Goal: Task Accomplishment & Management: Manage account settings

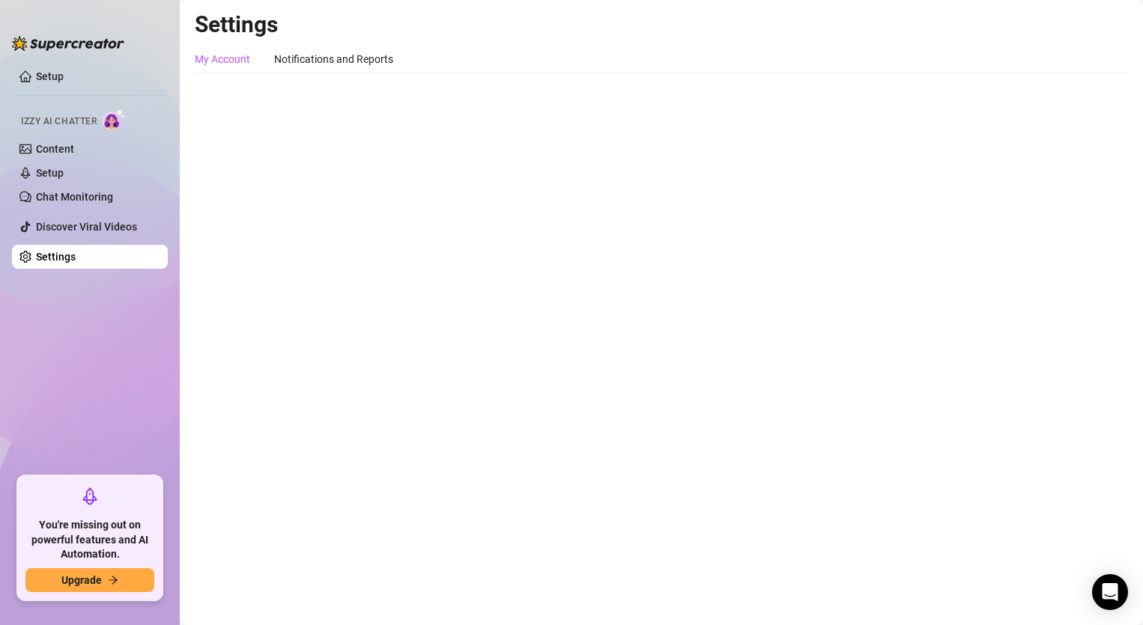
click at [207, 61] on div "My Account" at bounding box center [222, 59] width 55 height 16
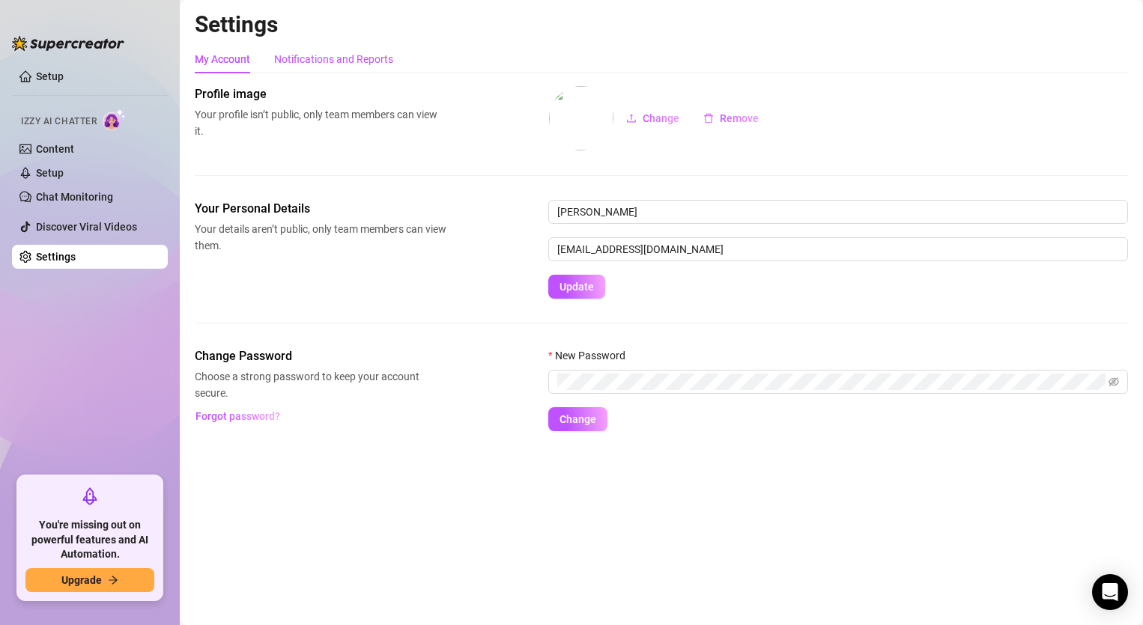
click at [321, 55] on div "Notifications and Reports" at bounding box center [333, 59] width 119 height 16
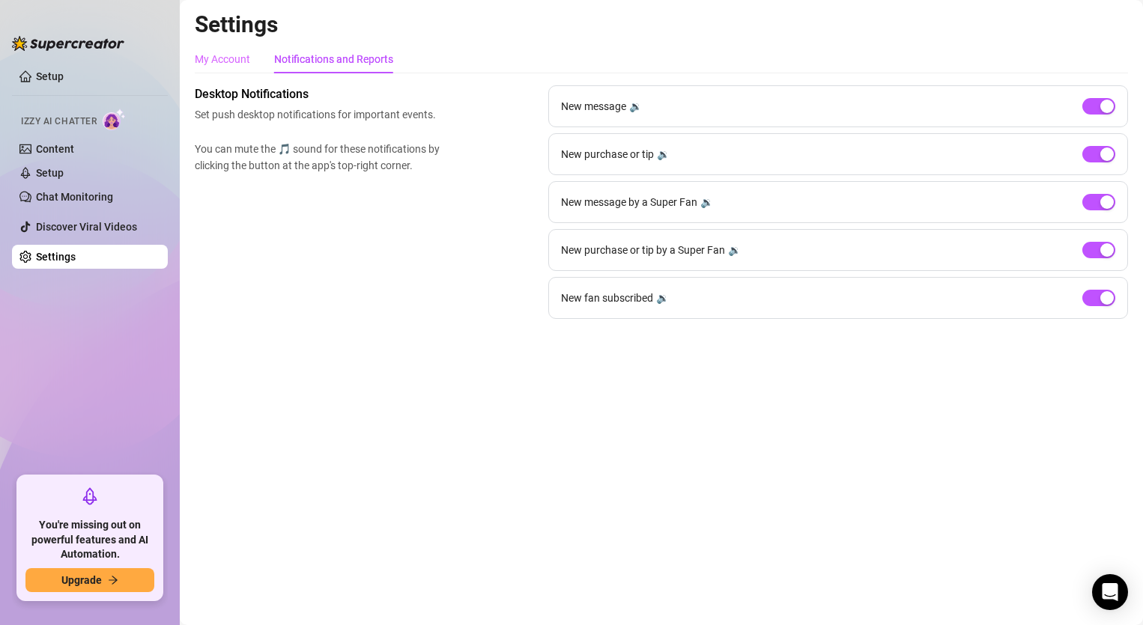
click at [206, 71] on div "My Account" at bounding box center [222, 59] width 55 height 28
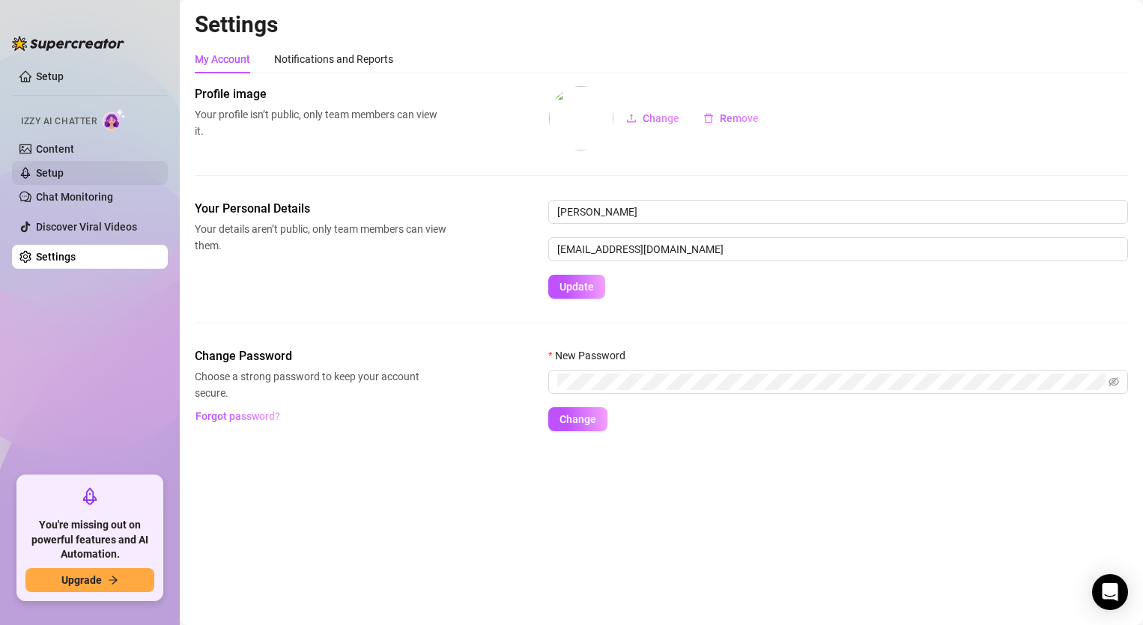
click at [64, 167] on link "Setup" at bounding box center [50, 173] width 28 height 12
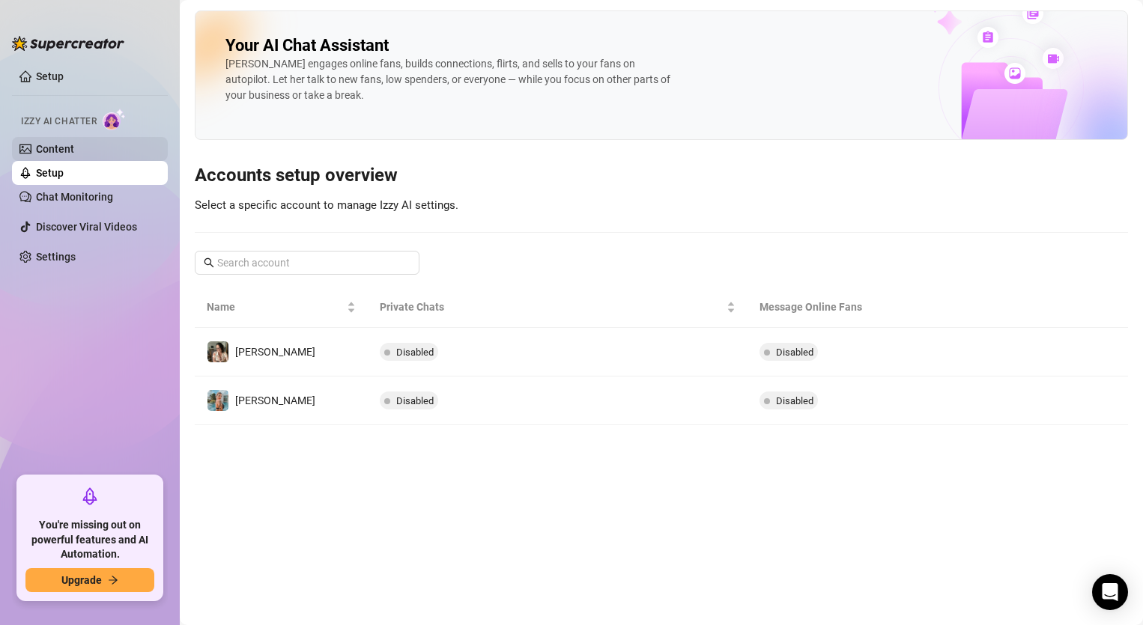
click at [74, 146] on link "Content" at bounding box center [55, 149] width 38 height 12
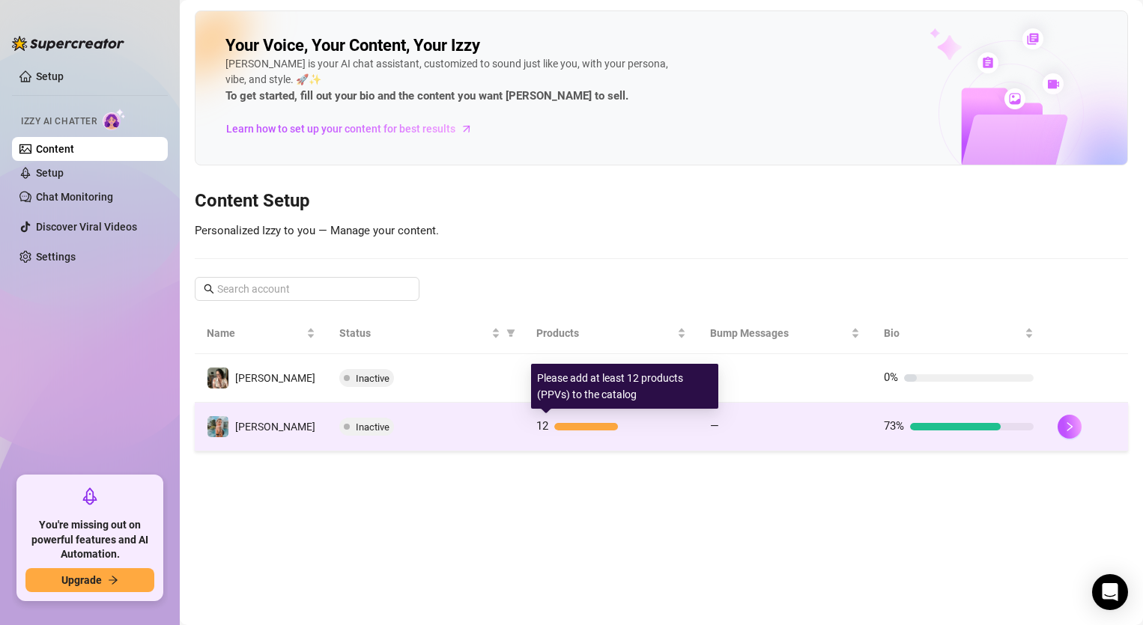
click at [550, 433] on div "12" at bounding box center [611, 427] width 150 height 18
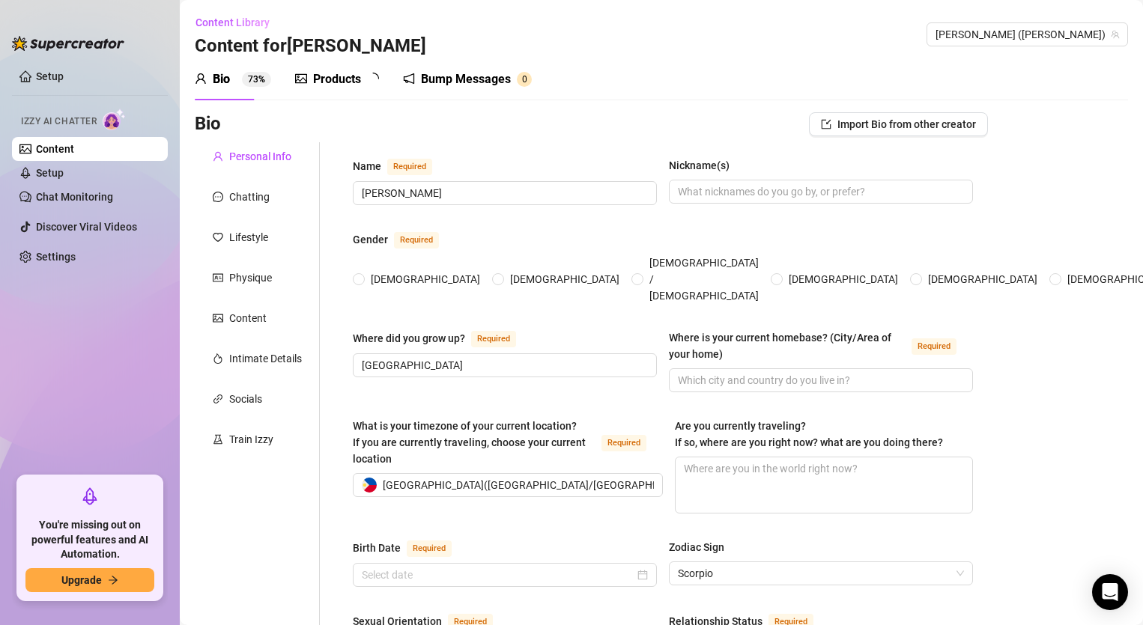
radio input "true"
type input "[DATE]"
click at [263, 199] on div "Chatting" at bounding box center [249, 197] width 40 height 16
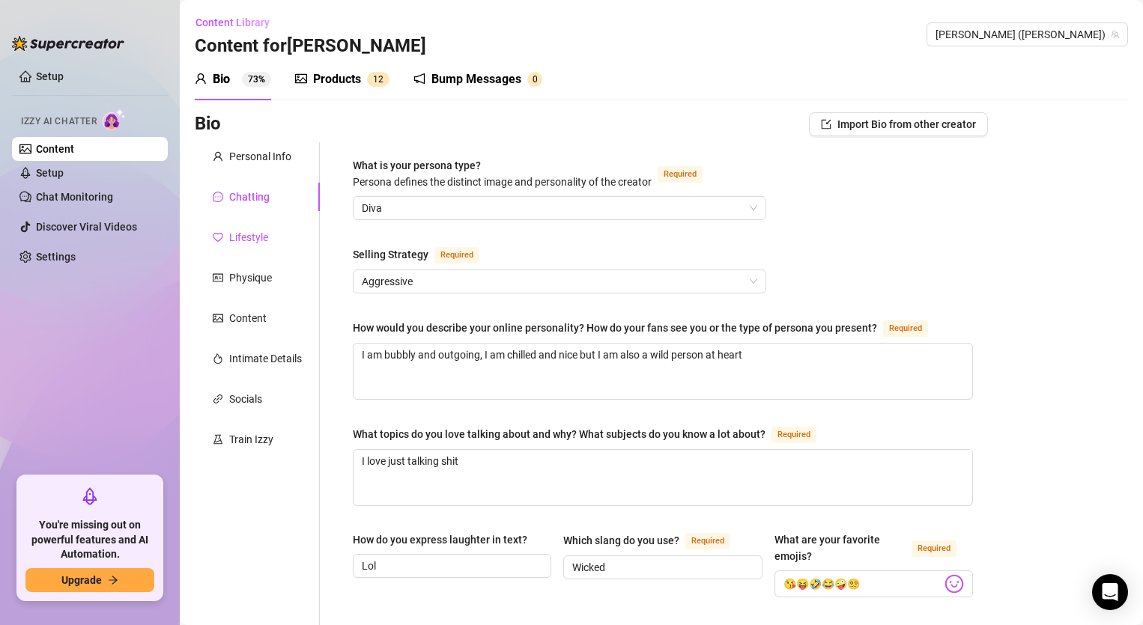
click at [246, 243] on div "Lifestyle" at bounding box center [248, 237] width 39 height 16
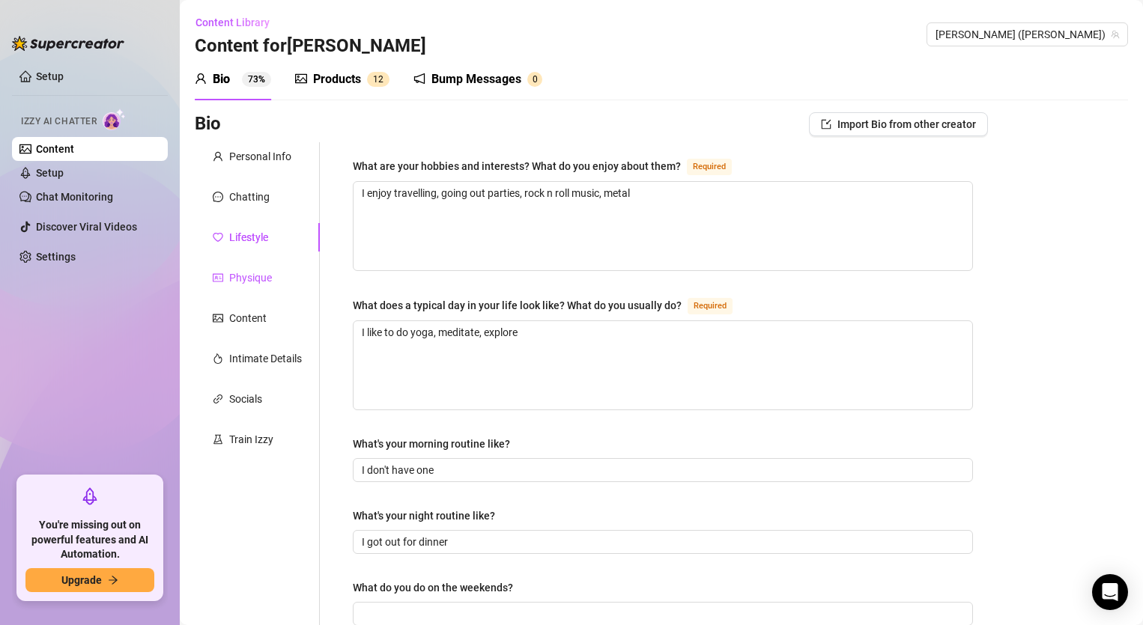
click at [237, 281] on div "Physique" at bounding box center [250, 278] width 43 height 16
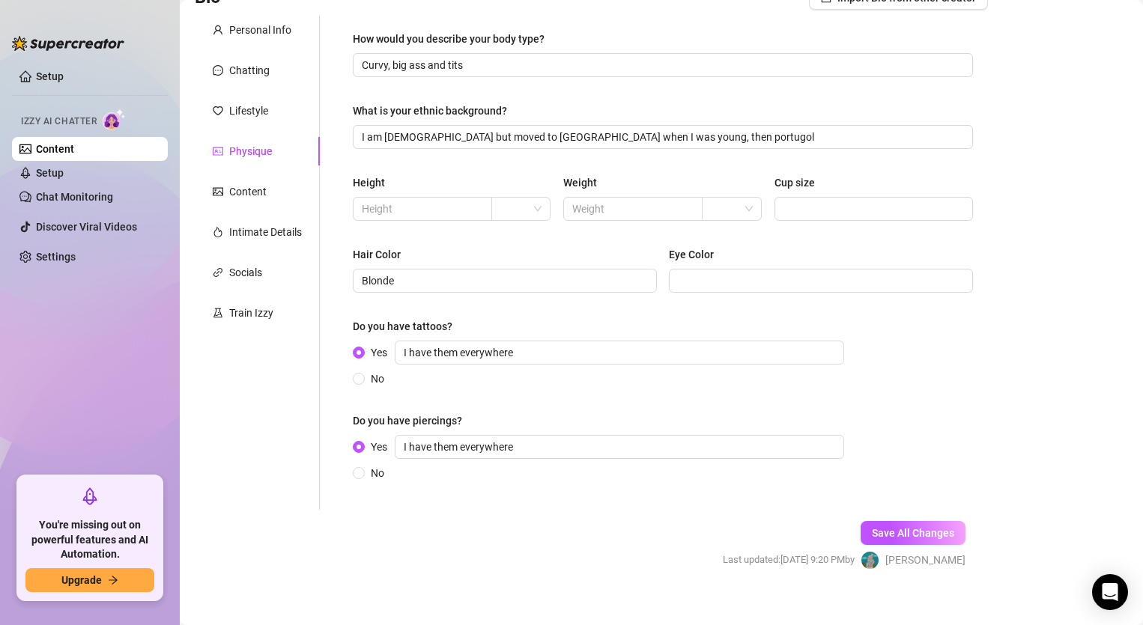
scroll to position [142, 0]
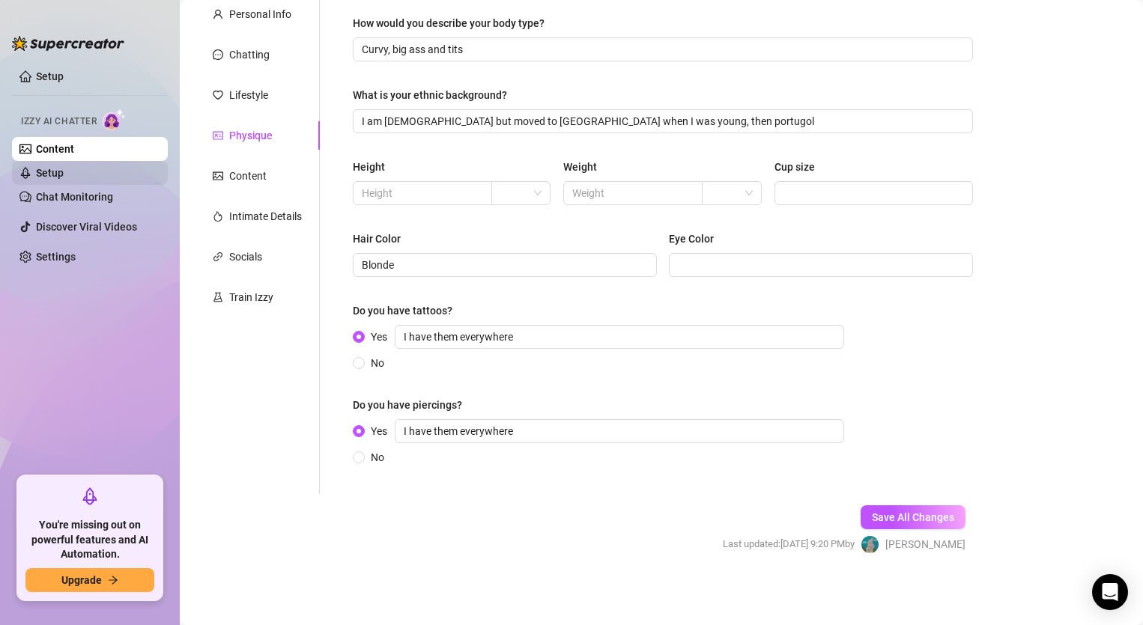
click at [64, 174] on link "Setup" at bounding box center [50, 173] width 28 height 12
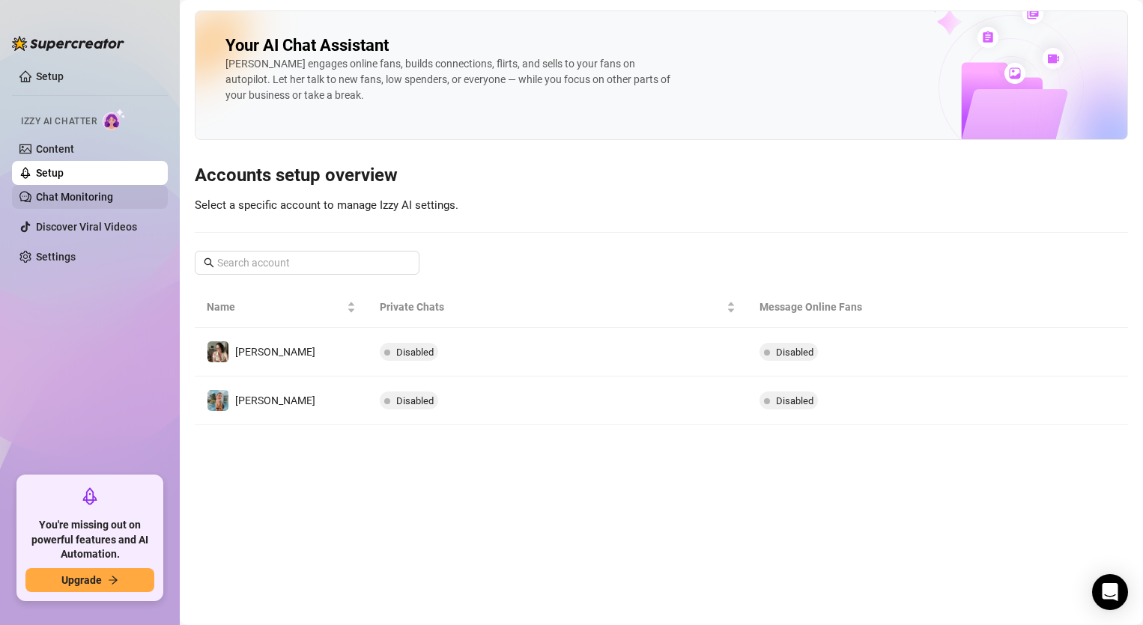
click at [87, 192] on link "Chat Monitoring" at bounding box center [74, 197] width 77 height 12
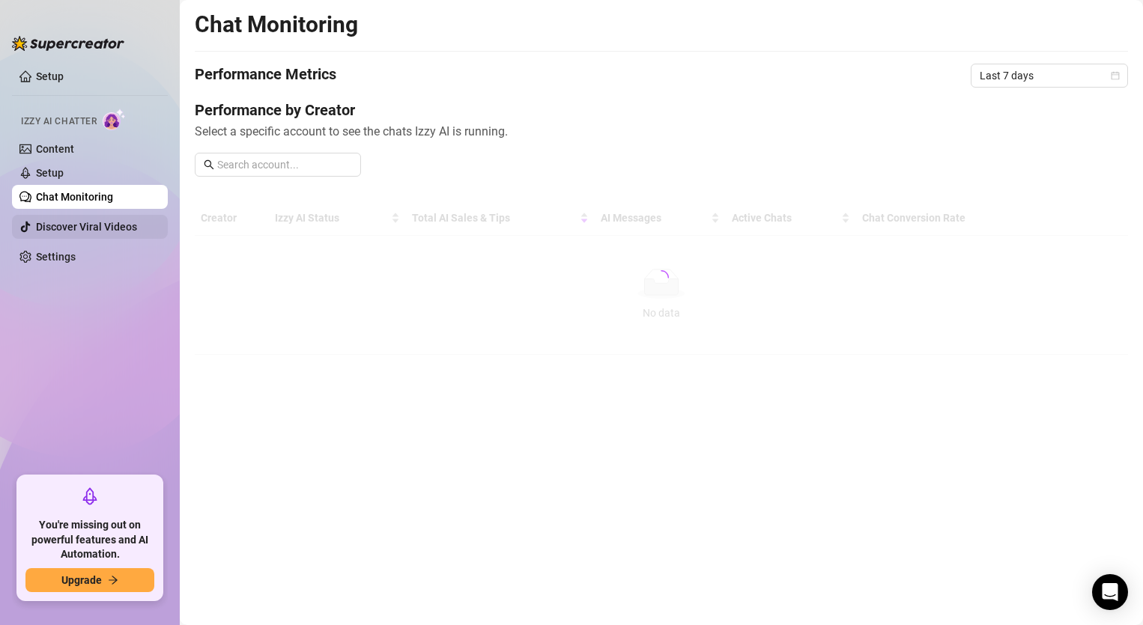
click at [86, 226] on link "Discover Viral Videos" at bounding box center [86, 227] width 101 height 12
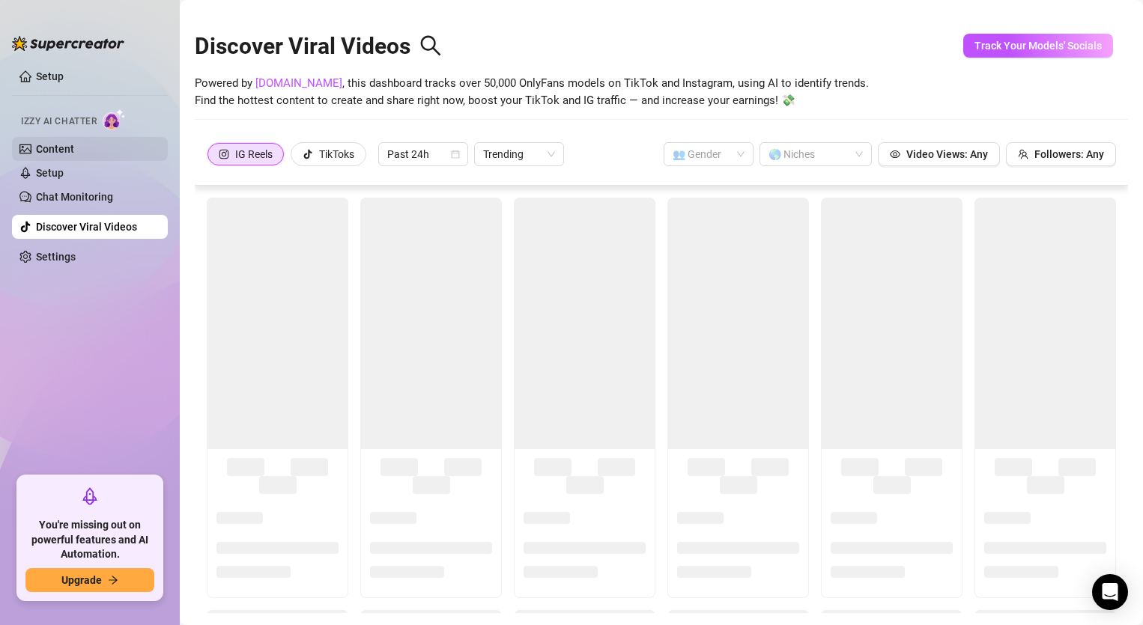
click at [48, 146] on link "Content" at bounding box center [55, 149] width 38 height 12
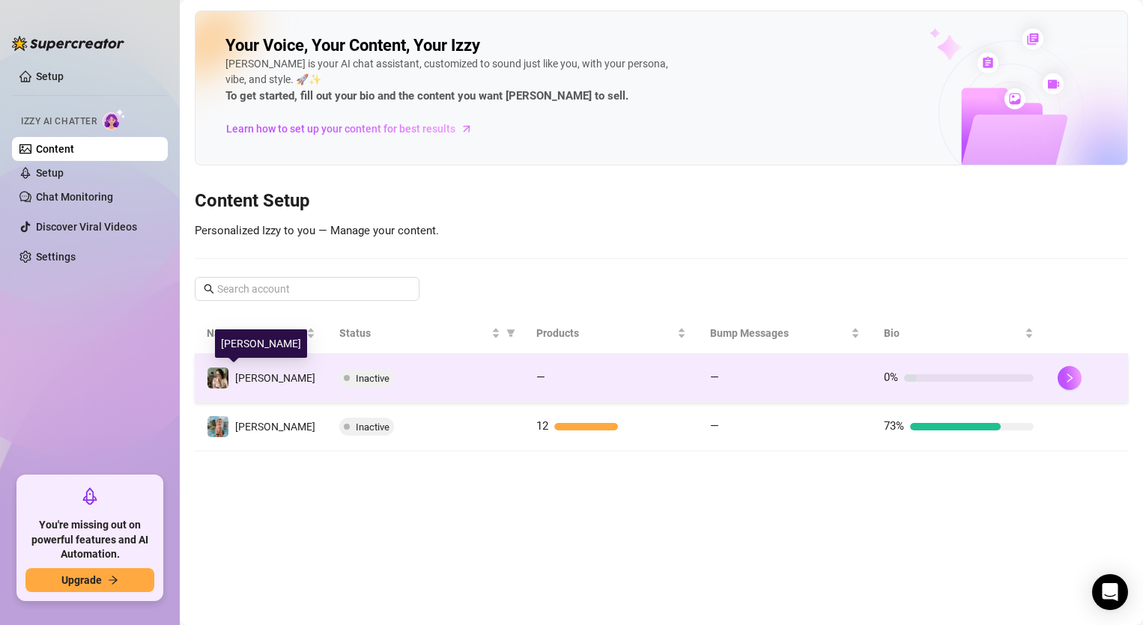
click at [215, 386] on img at bounding box center [217, 378] width 21 height 21
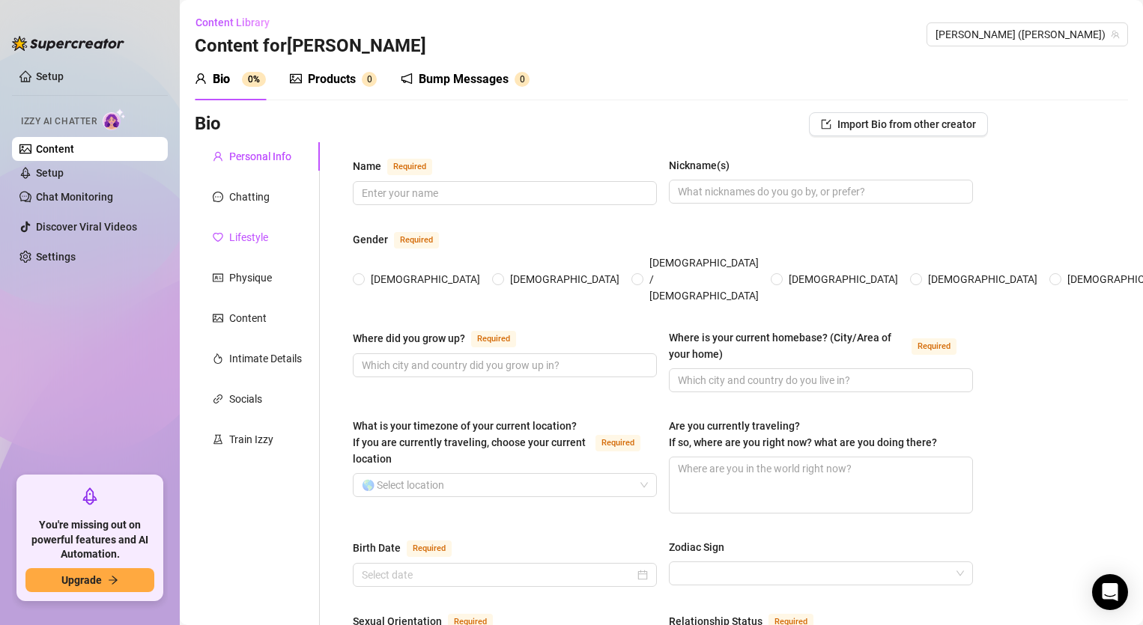
click at [261, 237] on div "Lifestyle" at bounding box center [248, 237] width 39 height 16
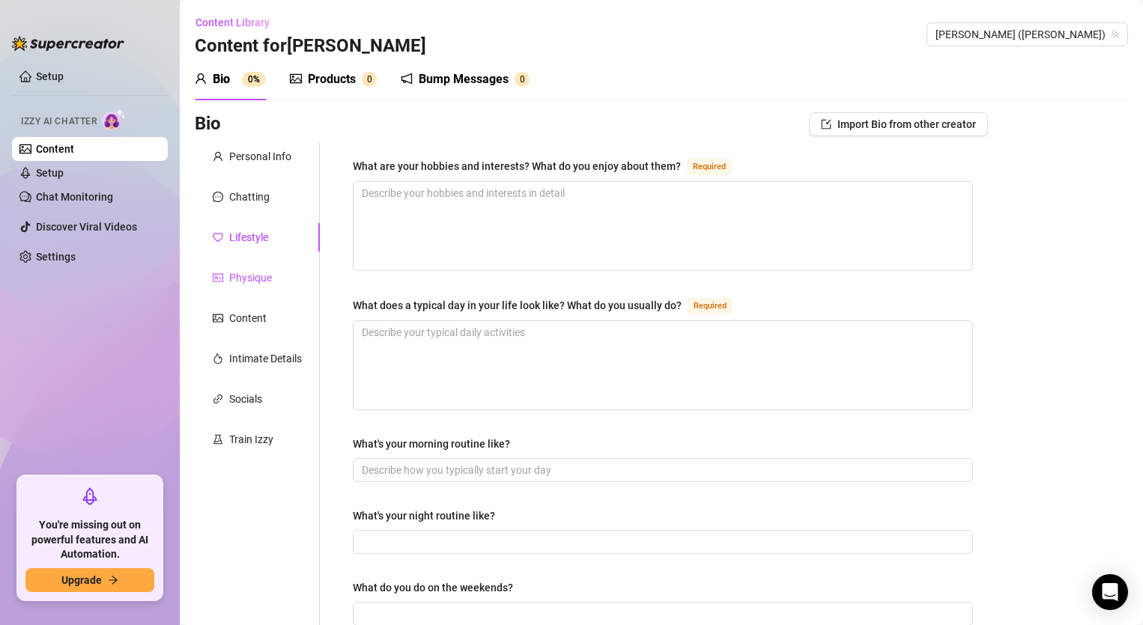
click at [246, 281] on div "Physique" at bounding box center [250, 278] width 43 height 16
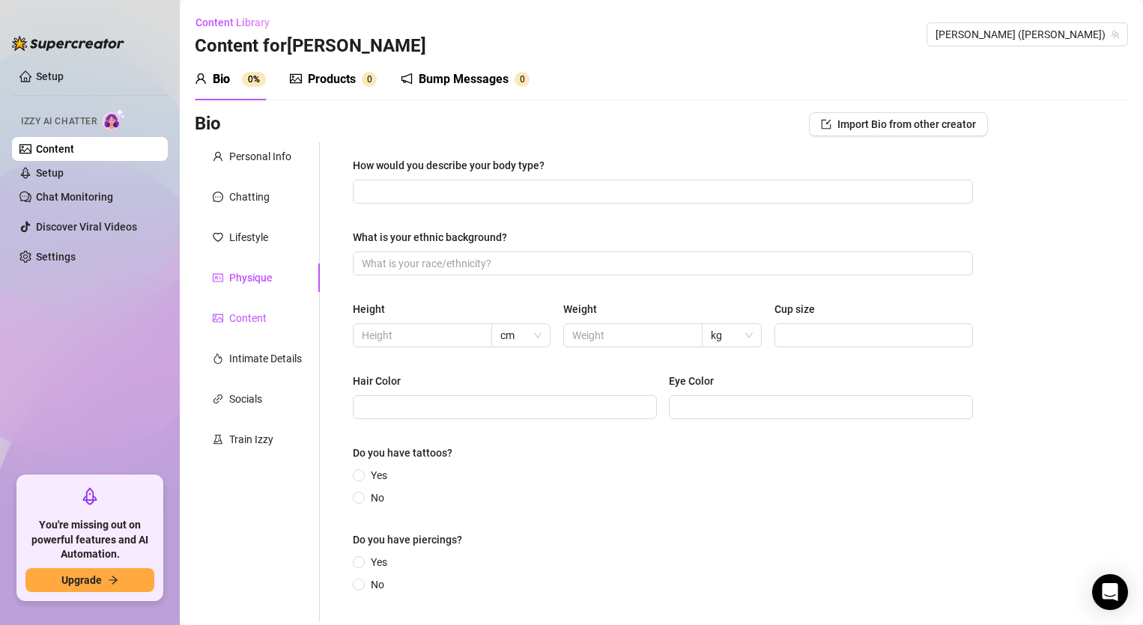
click at [260, 325] on div "Content" at bounding box center [247, 318] width 37 height 16
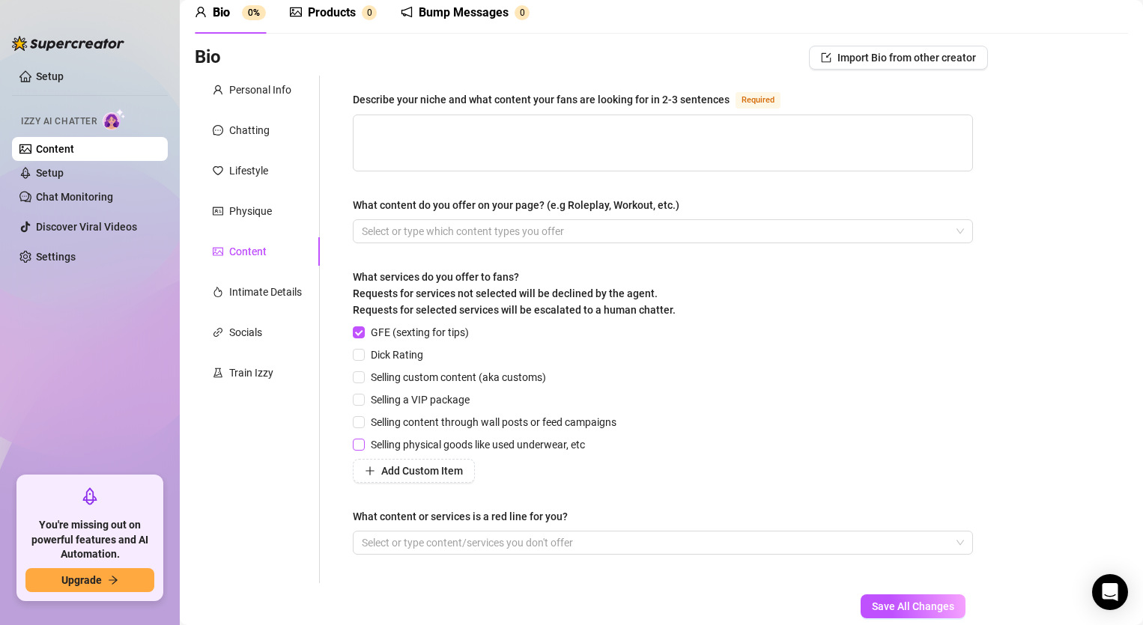
scroll to position [130, 0]
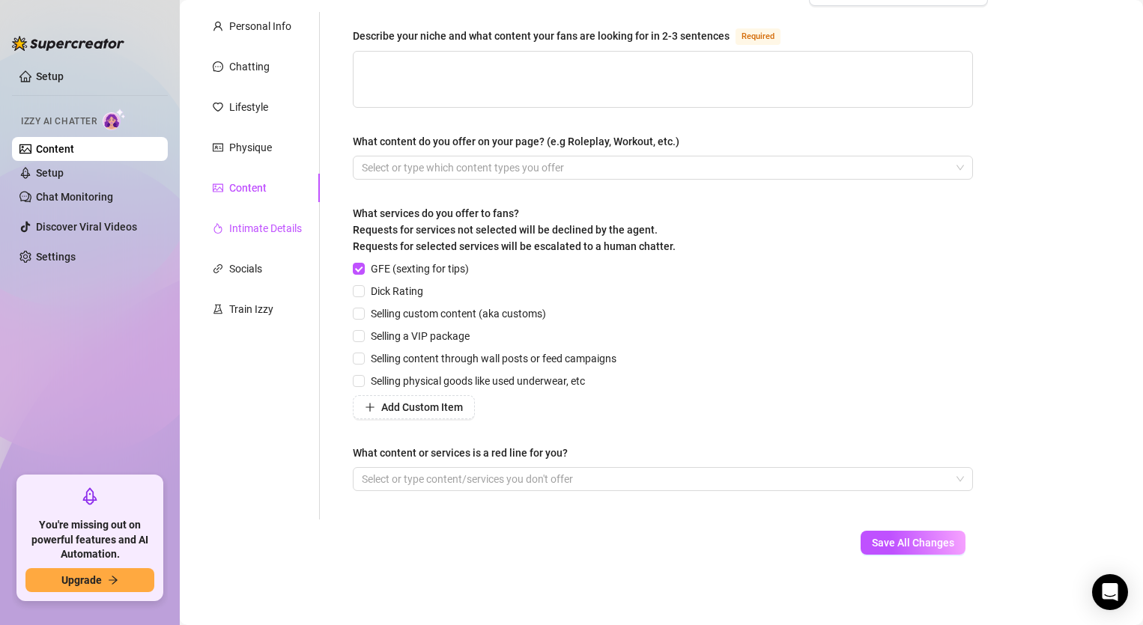
click at [267, 225] on div "Intimate Details" at bounding box center [265, 228] width 73 height 16
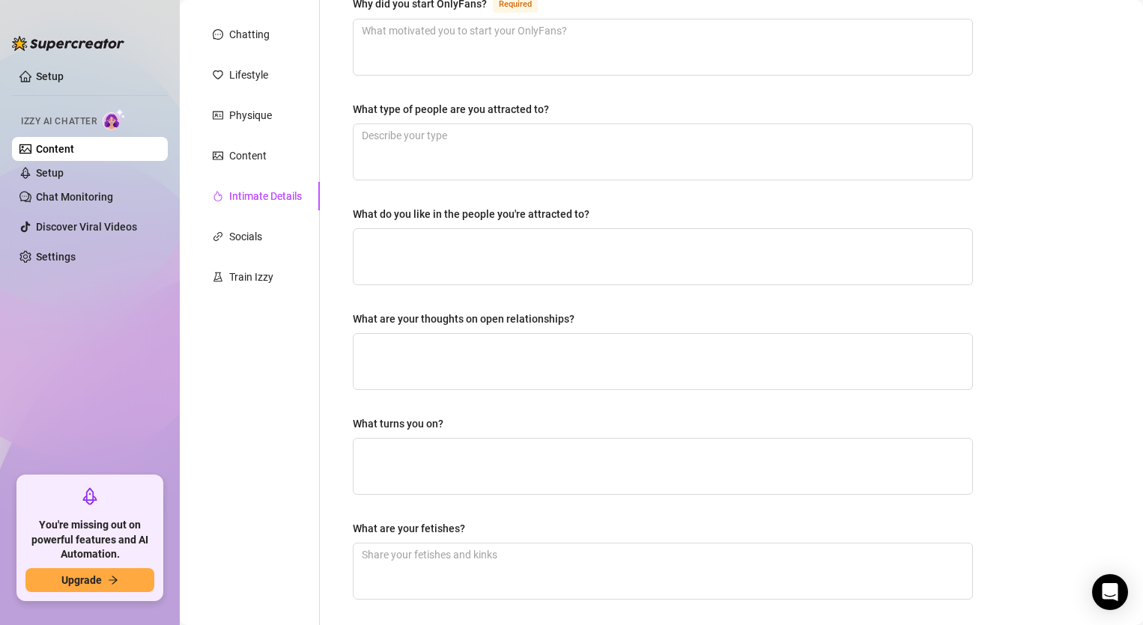
scroll to position [0, 0]
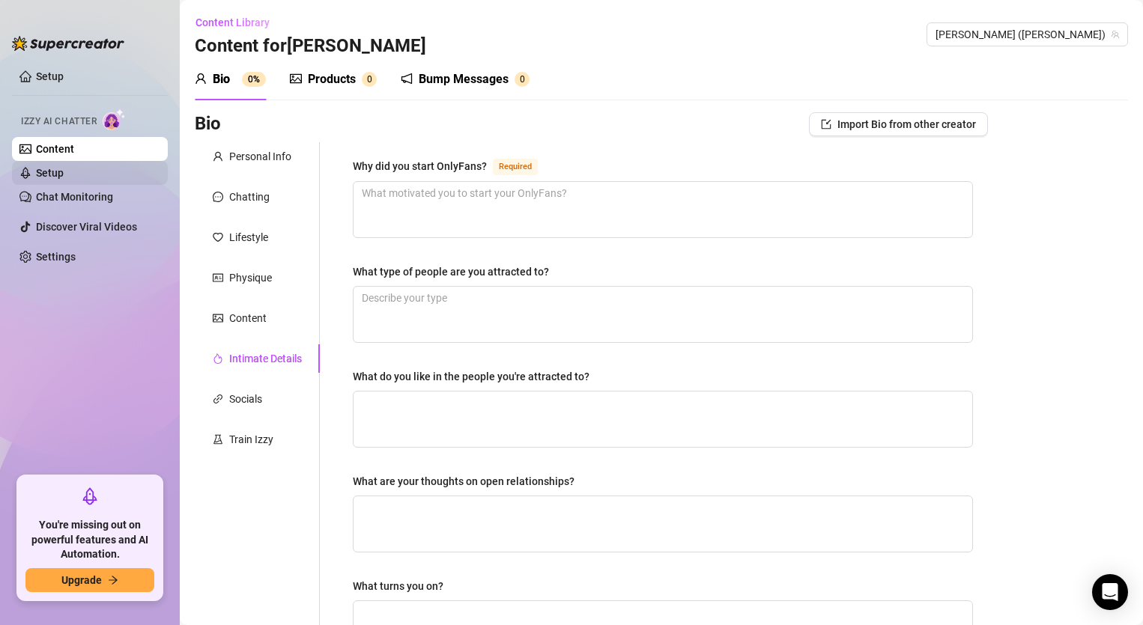
click at [36, 167] on link "Setup" at bounding box center [50, 173] width 28 height 12
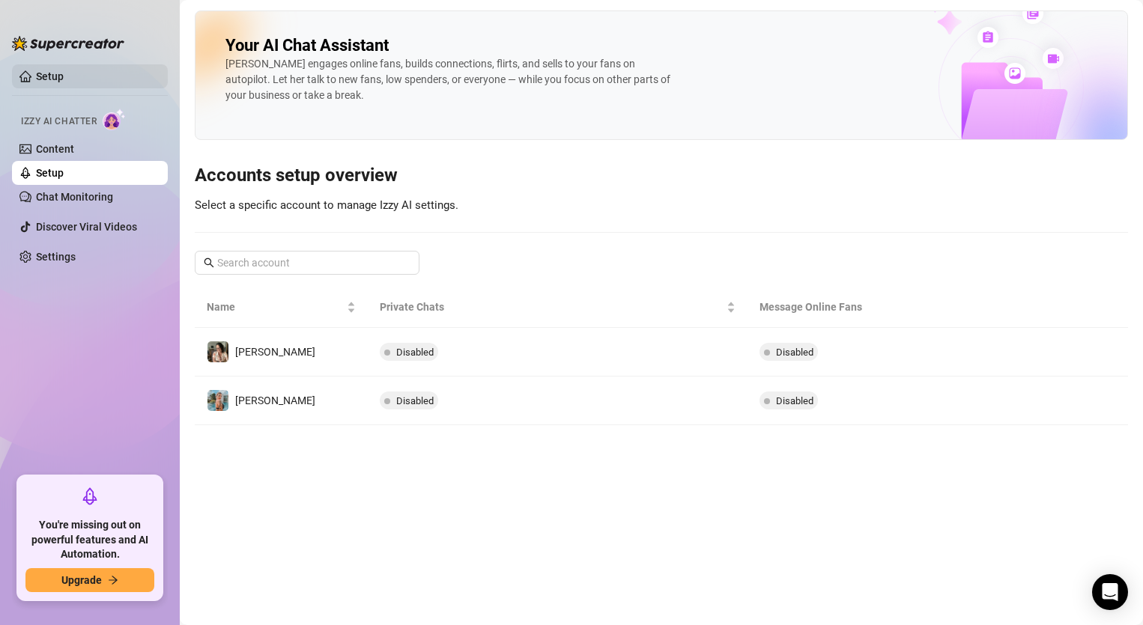
click at [53, 75] on link "Setup" at bounding box center [50, 76] width 28 height 12
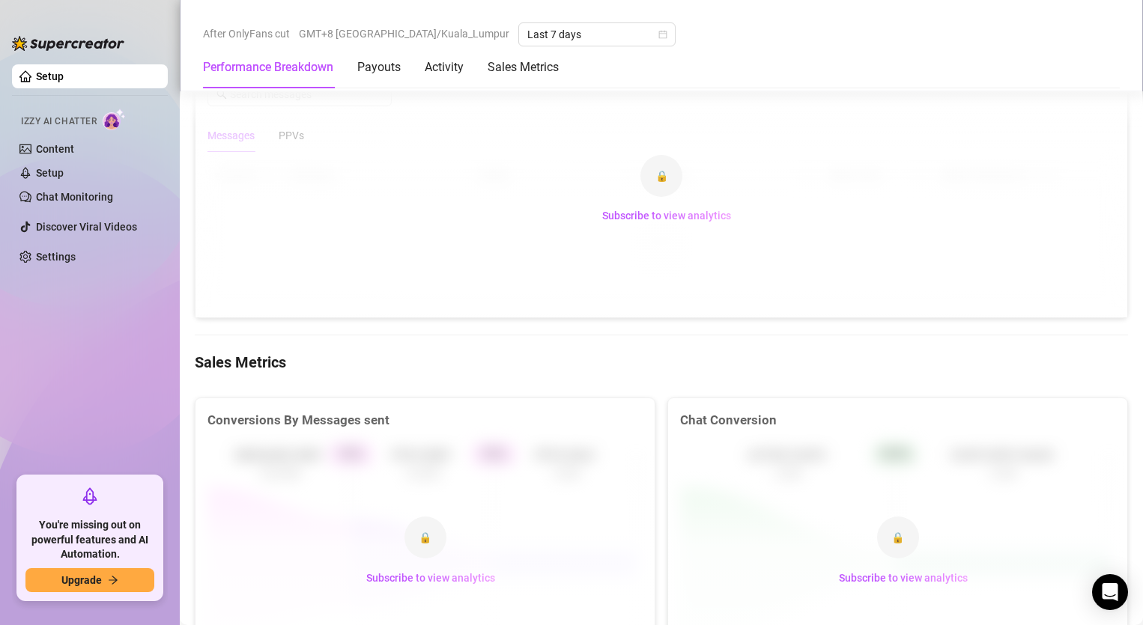
scroll to position [1274, 0]
